Goal: Transaction & Acquisition: Obtain resource

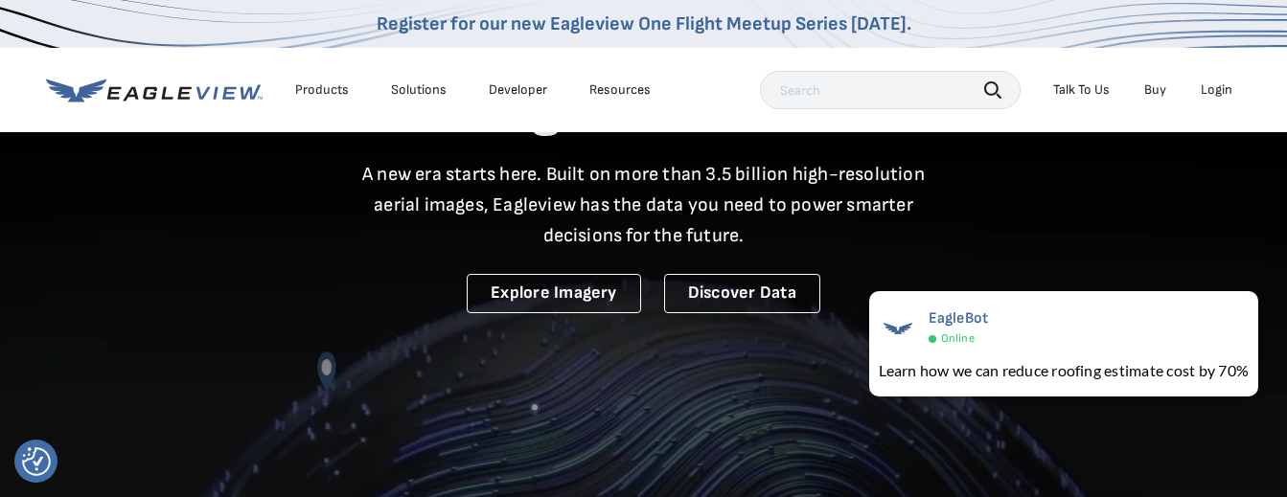
scroll to position [123, 0]
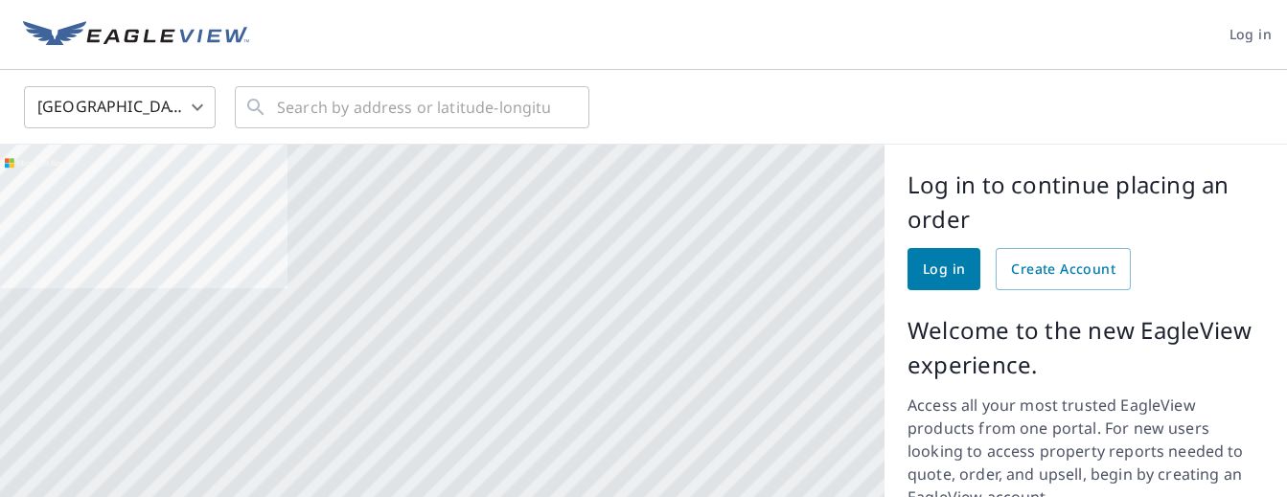
click at [944, 268] on span "Log in" at bounding box center [944, 270] width 42 height 24
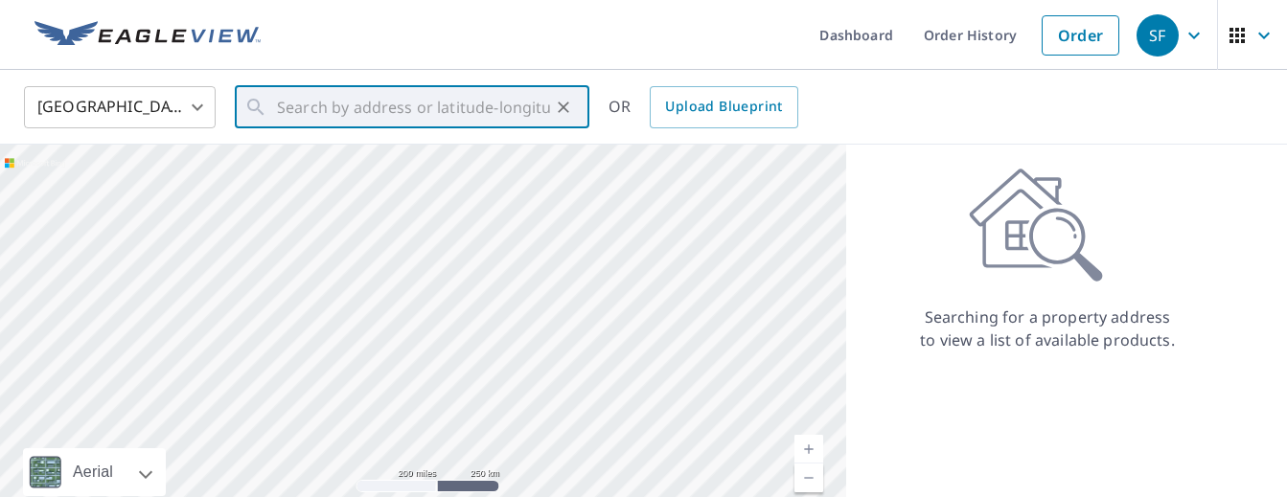
click at [426, 105] on input "text" at bounding box center [413, 108] width 273 height 54
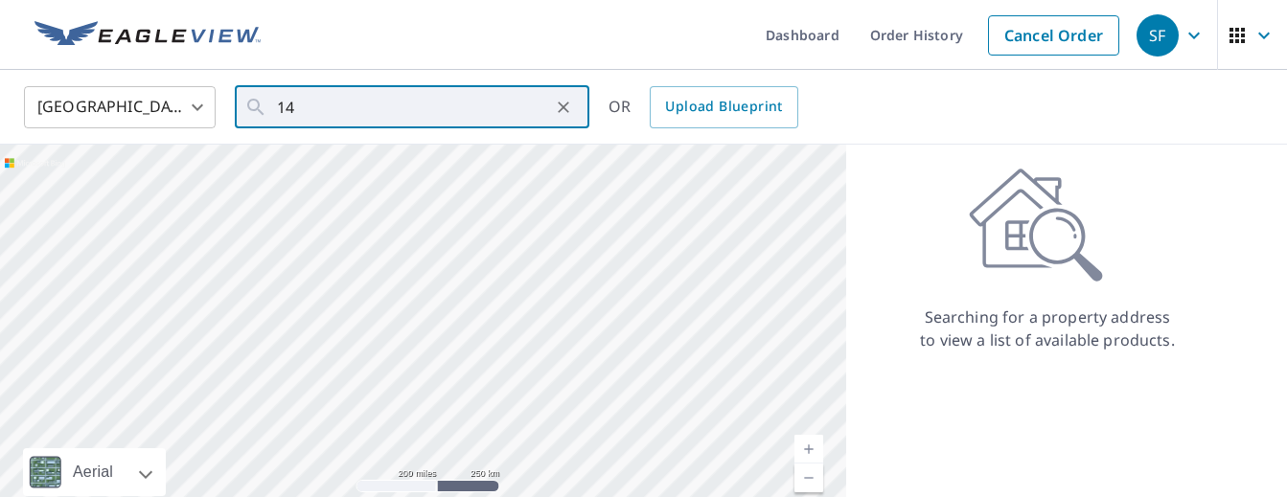
type input "1"
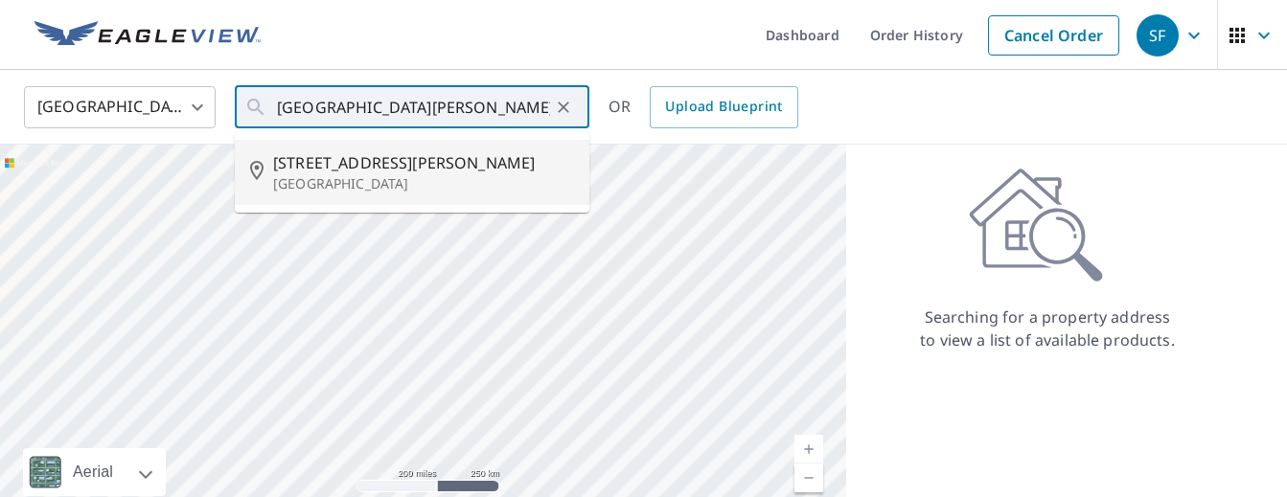
click at [415, 158] on span "30406 Avera Creek Dr" at bounding box center [423, 162] width 301 height 23
type input "30406 Avera Creek Dr Spring, TX 77386"
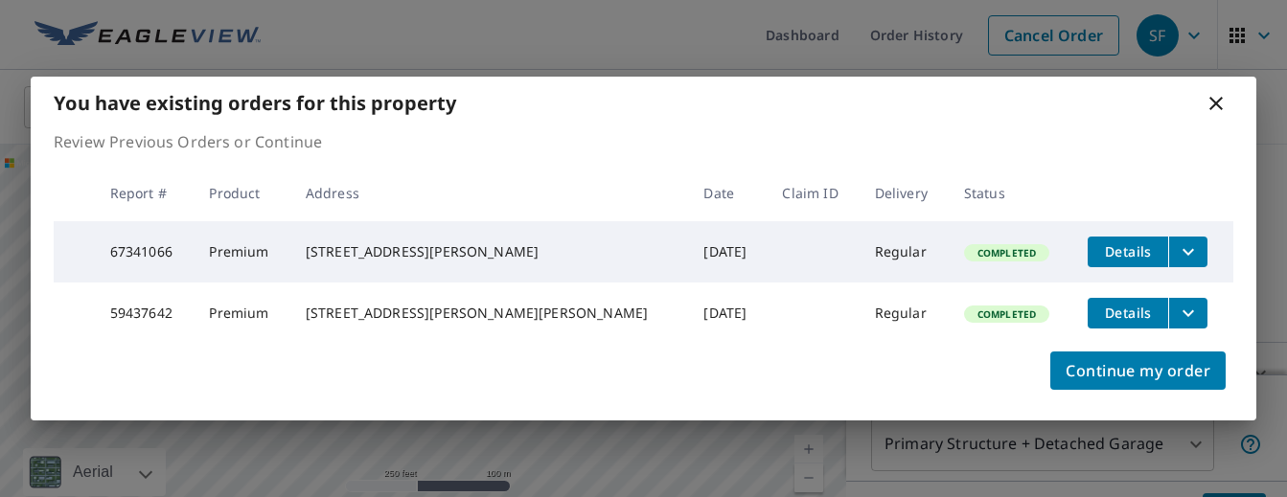
click at [452, 242] on div "30406 Avera Creek Dr Spring, TX 77386" at bounding box center [490, 251] width 368 height 19
click at [1177, 242] on icon "filesDropdownBtn-67341066" at bounding box center [1188, 252] width 23 height 23
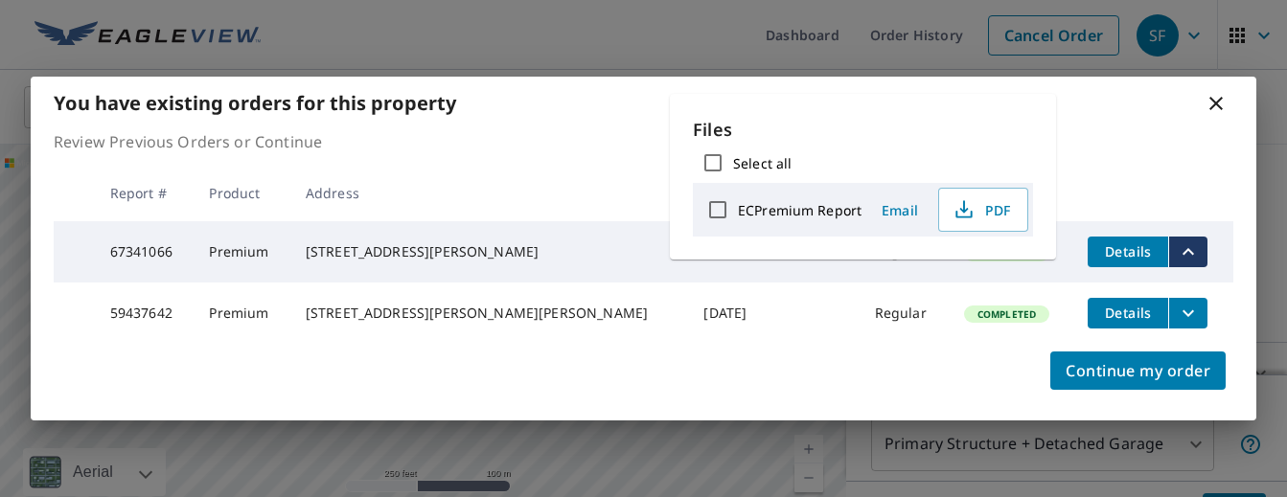
click at [792, 208] on label "ECPremium Report" at bounding box center [800, 210] width 124 height 18
click at [738, 208] on input "ECPremium Report" at bounding box center [718, 210] width 40 height 40
checkbox input "true"
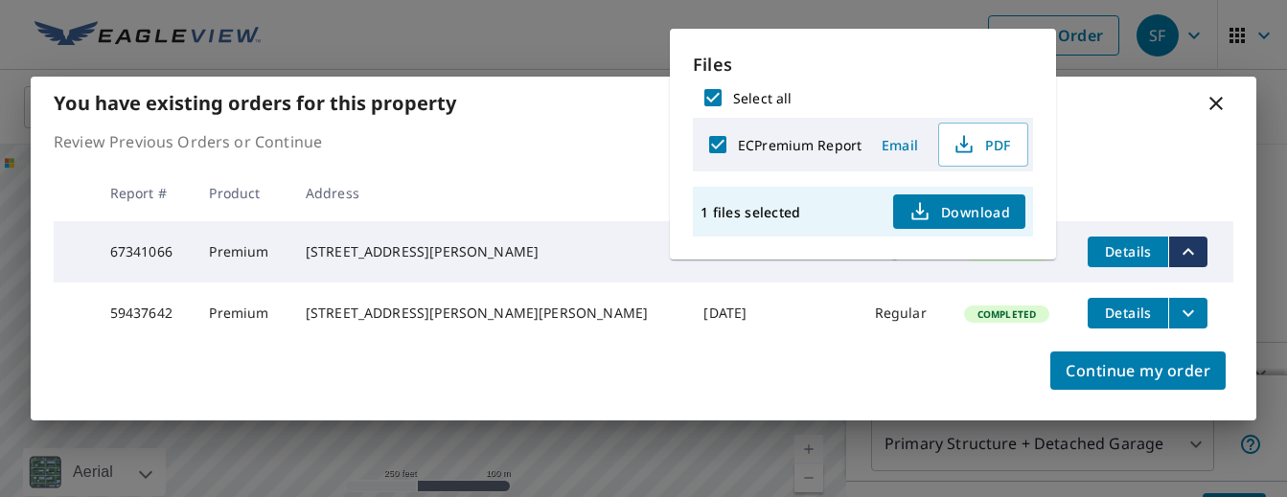
click at [707, 95] on input "Select all" at bounding box center [713, 98] width 40 height 40
checkbox input "false"
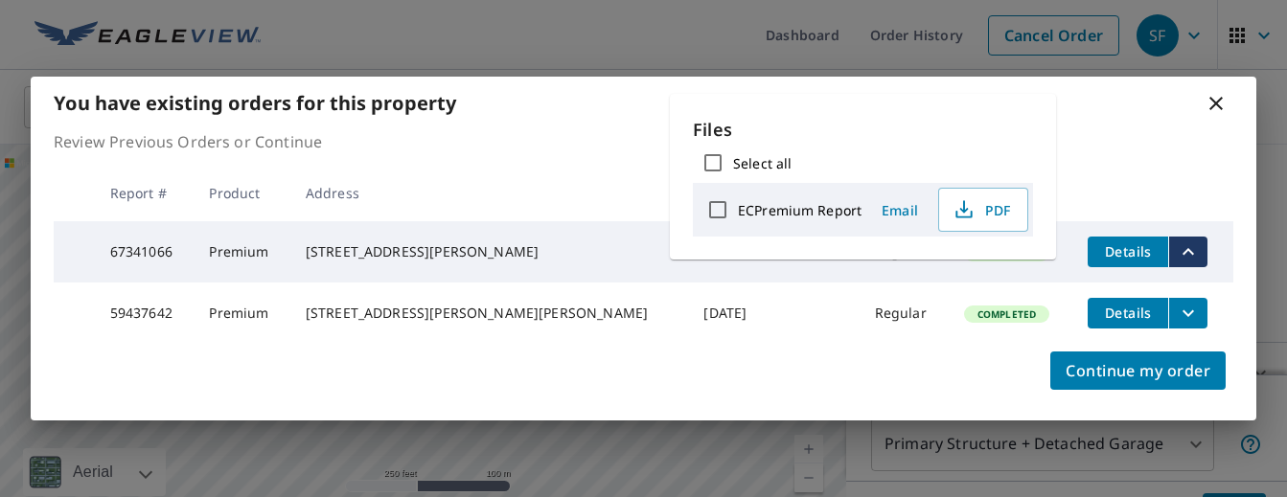
click at [717, 156] on input "Select all" at bounding box center [713, 163] width 40 height 40
checkbox input "true"
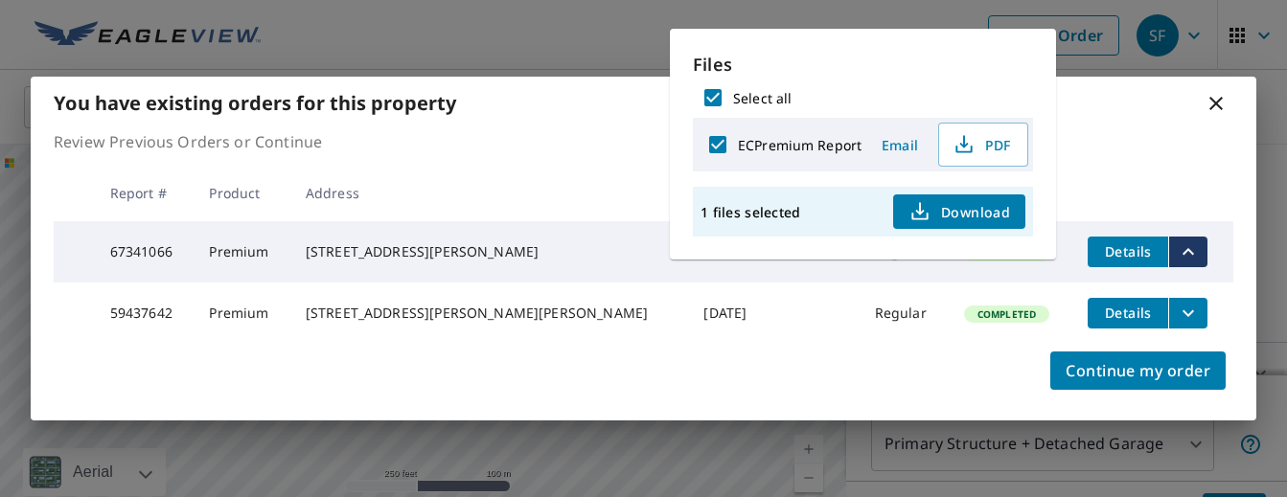
click at [1118, 179] on th at bounding box center [1152, 193] width 161 height 57
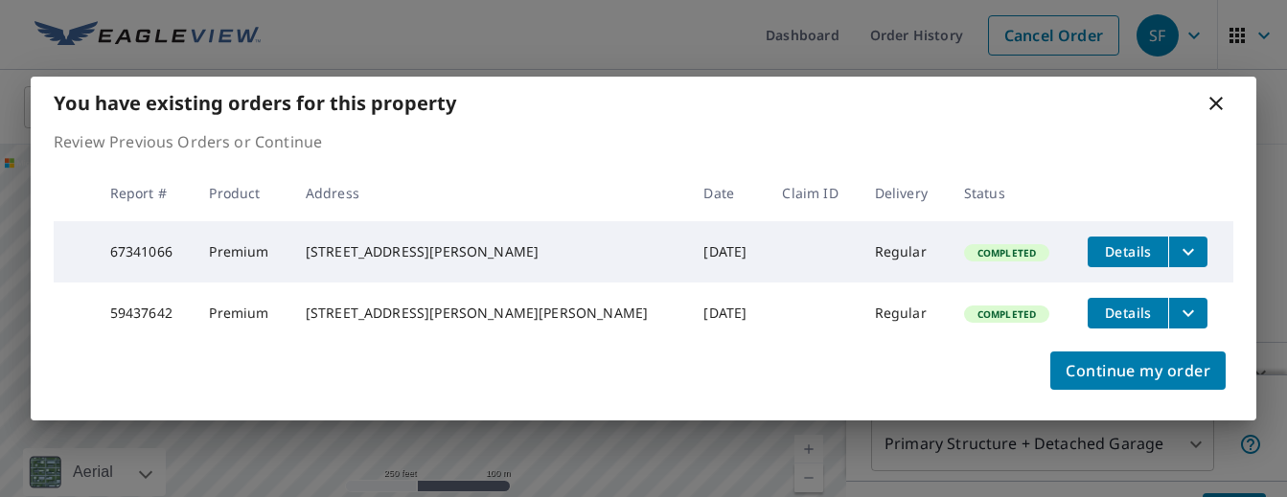
click at [403, 246] on div "30406 Avera Creek Dr Spring, TX 77386" at bounding box center [490, 251] width 368 height 19
click at [448, 247] on div "30406 Avera Creek Dr Spring, TX 77386" at bounding box center [490, 251] width 368 height 19
click at [1177, 241] on icon "filesDropdownBtn-67341066" at bounding box center [1188, 252] width 23 height 23
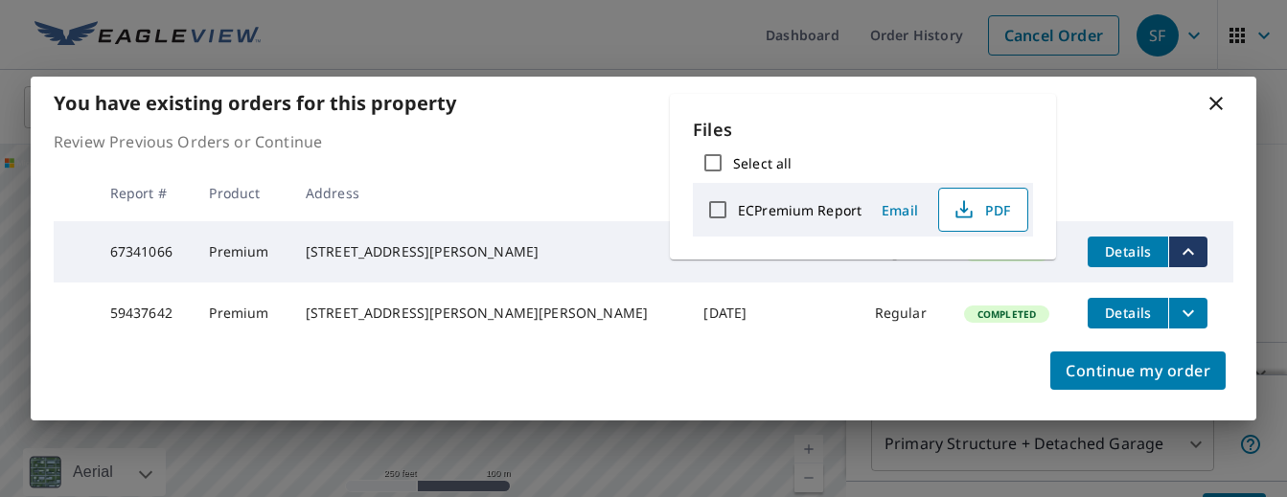
click at [994, 209] on span "PDF" at bounding box center [981, 209] width 61 height 23
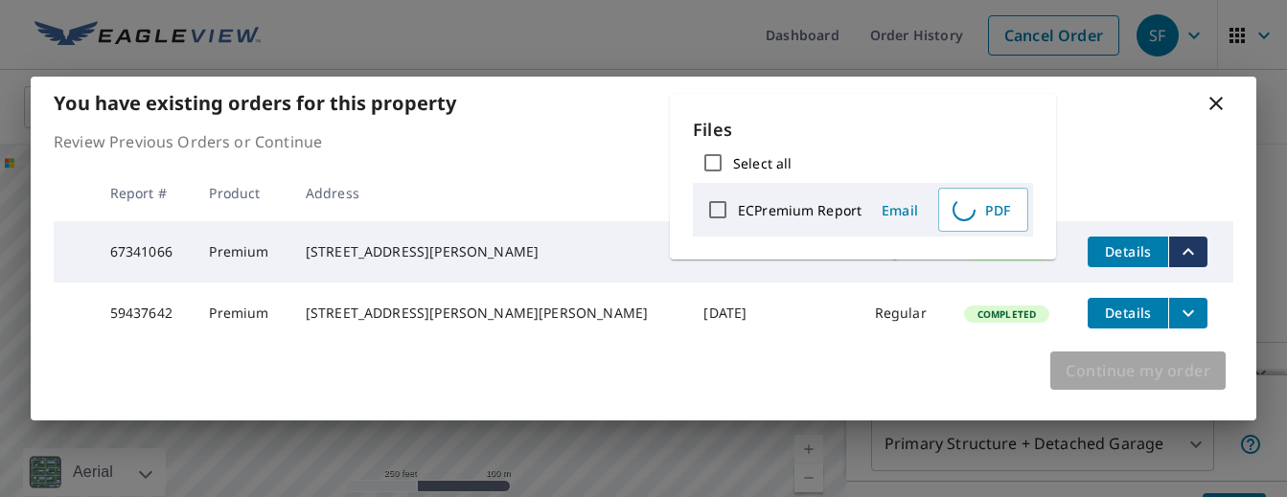
click at [1148, 369] on span "Continue my order" at bounding box center [1138, 370] width 145 height 27
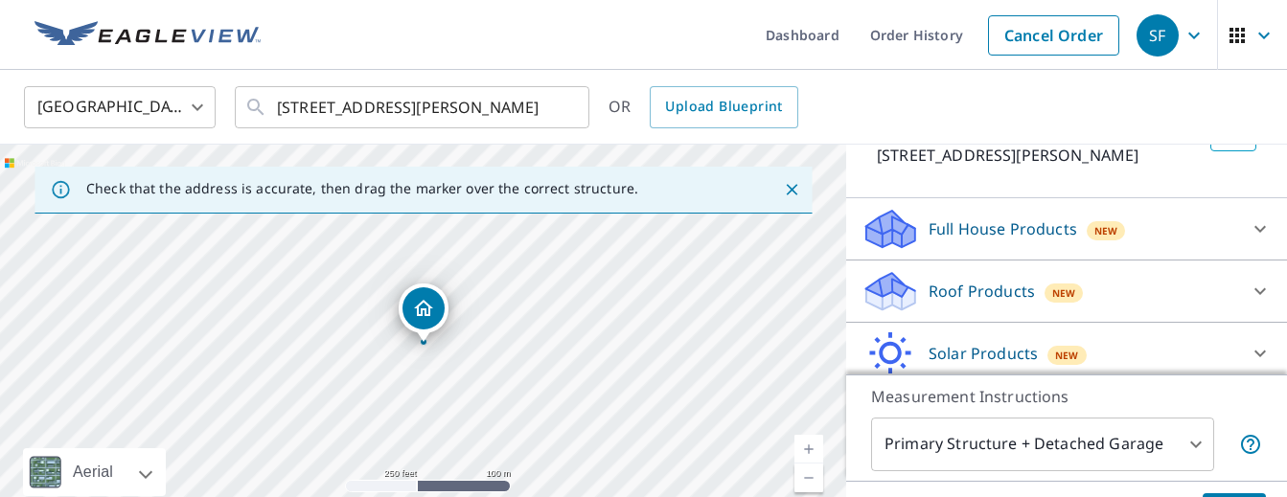
scroll to position [154, 0]
